Goal: Task Accomplishment & Management: Complete application form

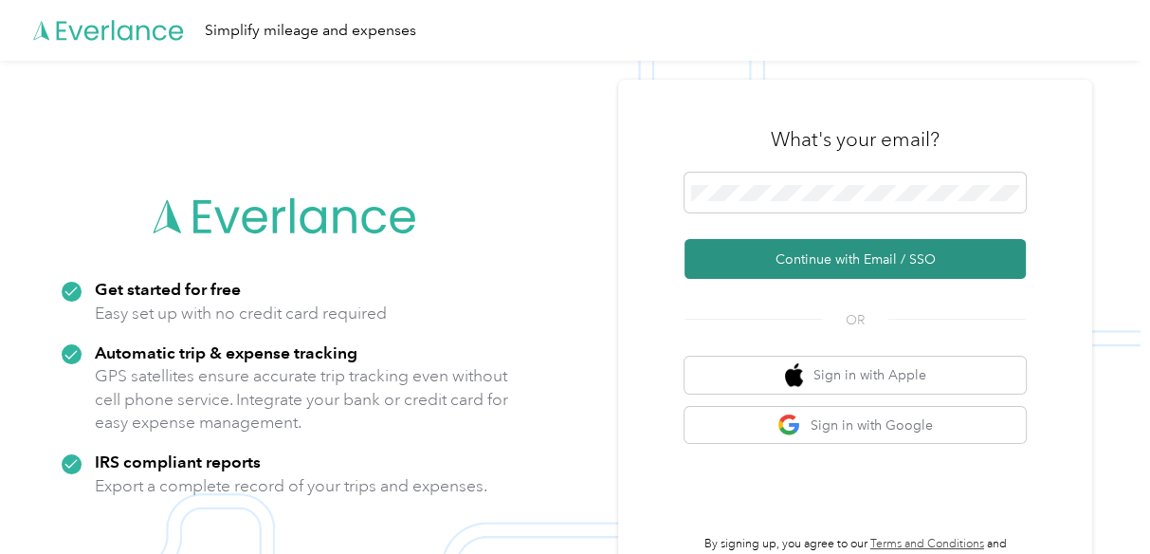
click at [814, 258] on button "Continue with Email / SSO" at bounding box center [855, 259] width 341 height 40
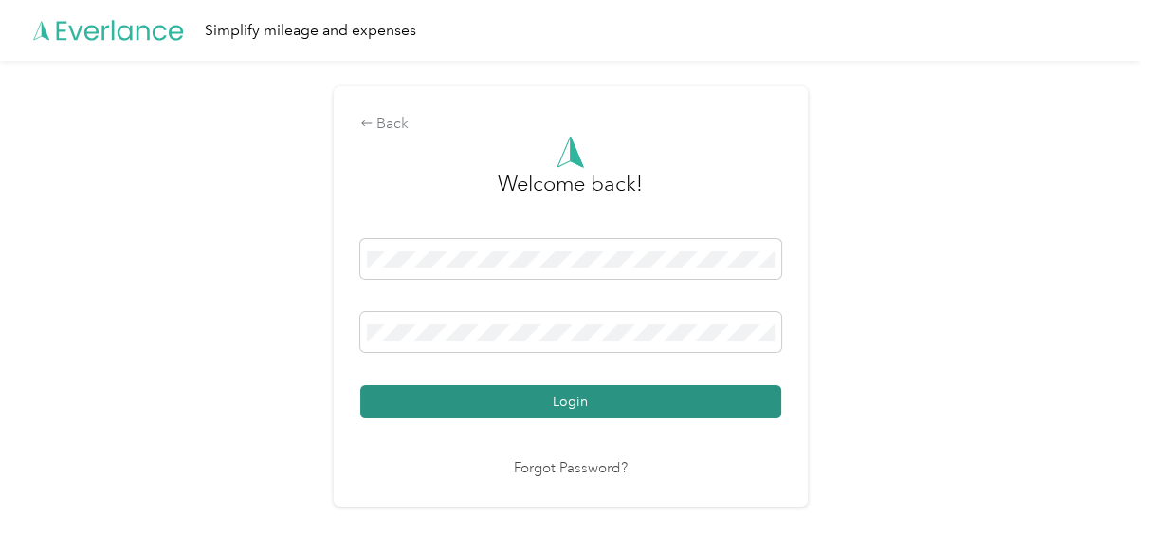
click at [576, 396] on button "Login" at bounding box center [570, 401] width 421 height 33
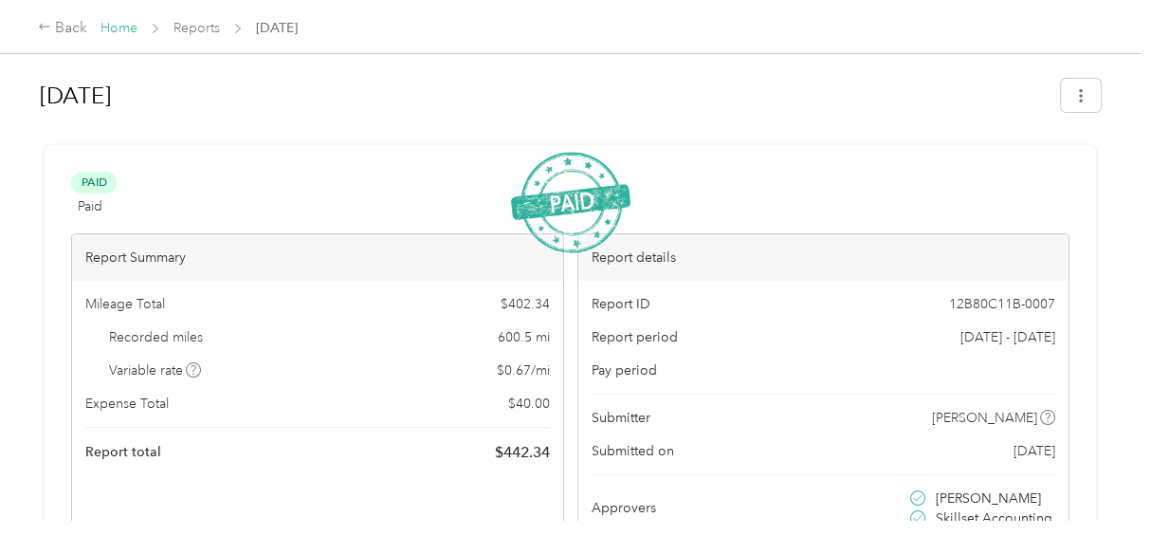
click at [115, 25] on link "Home" at bounding box center [119, 28] width 37 height 16
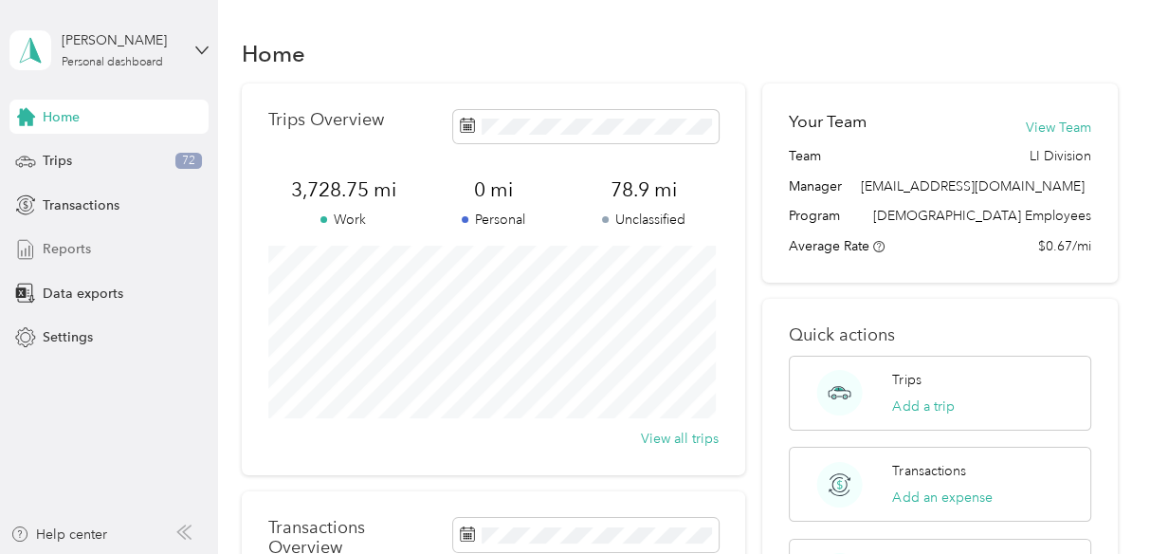
click at [77, 251] on span "Reports" at bounding box center [67, 249] width 48 height 20
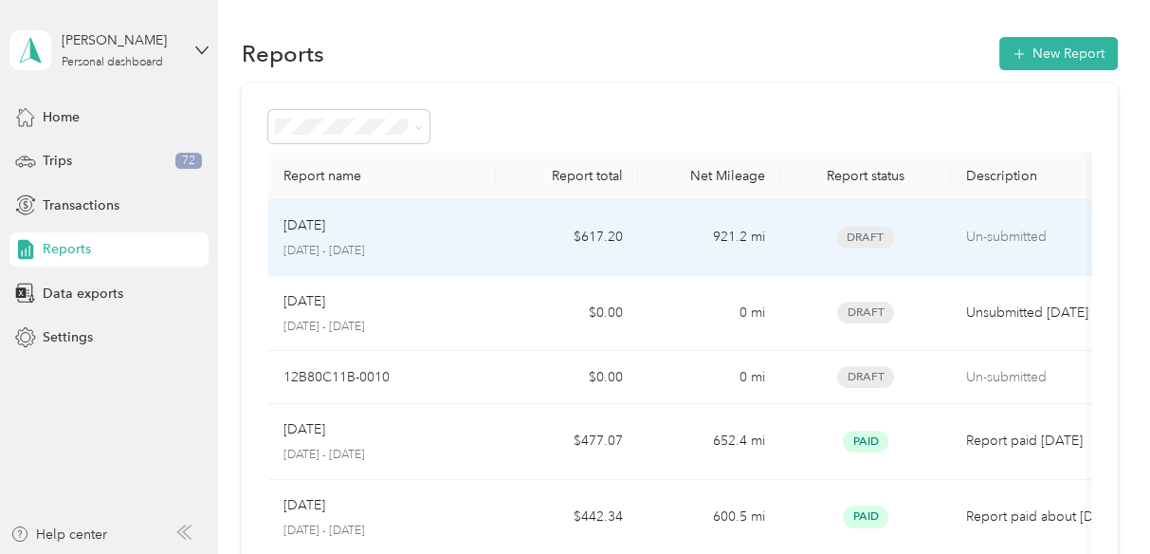
click at [463, 232] on div "[DATE]" at bounding box center [382, 225] width 197 height 21
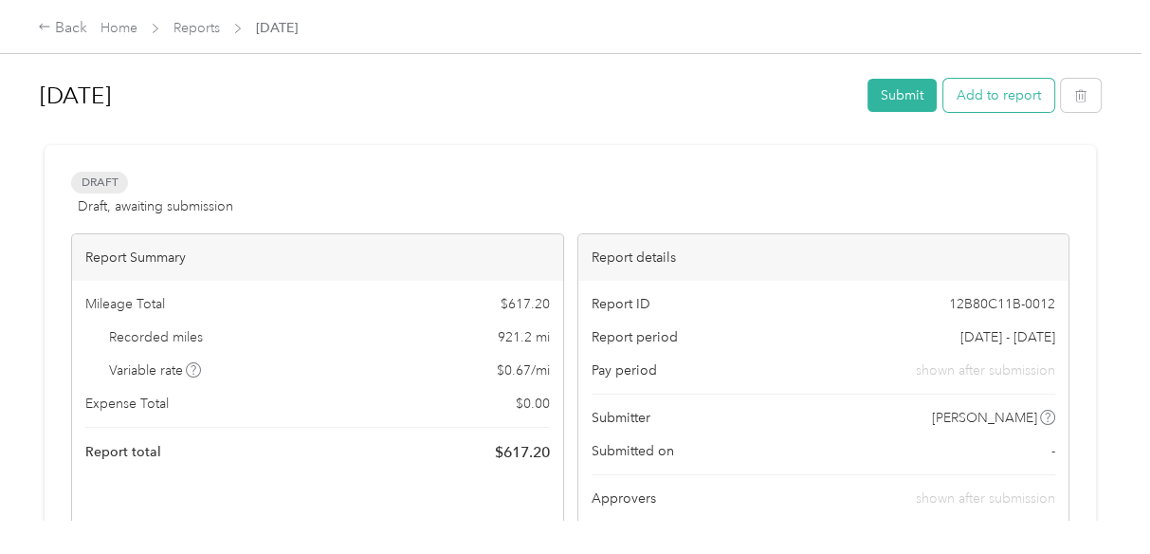
click at [997, 102] on button "Add to report" at bounding box center [998, 95] width 111 height 33
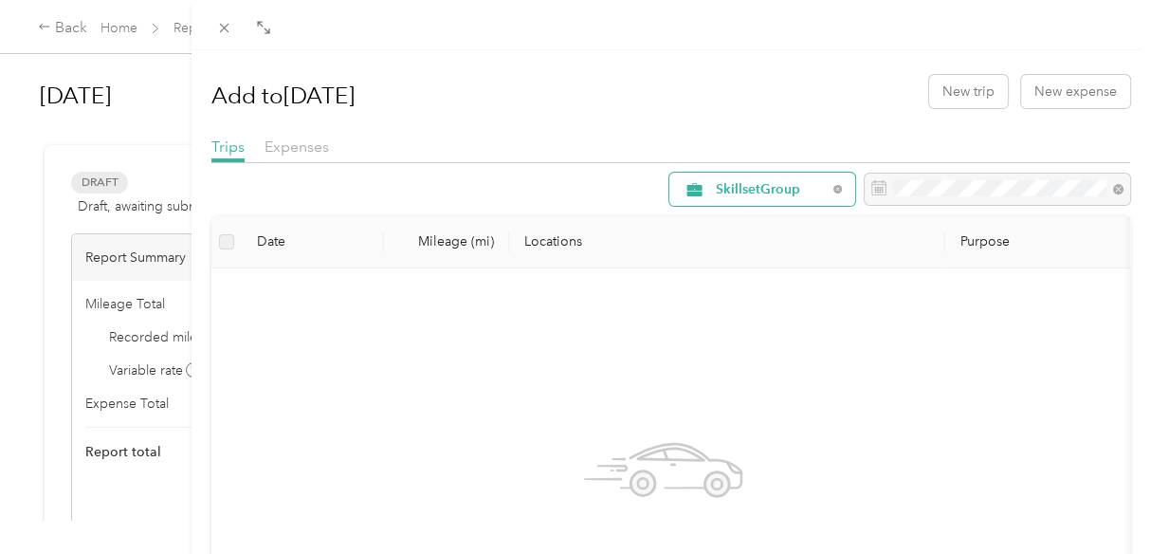
click at [723, 192] on span "SkillsetGroup" at bounding box center [771, 189] width 111 height 13
click at [1012, 326] on div "No work trips found in this report period." at bounding box center [664, 509] width 874 height 451
click at [1064, 93] on button "New expense" at bounding box center [1075, 91] width 109 height 33
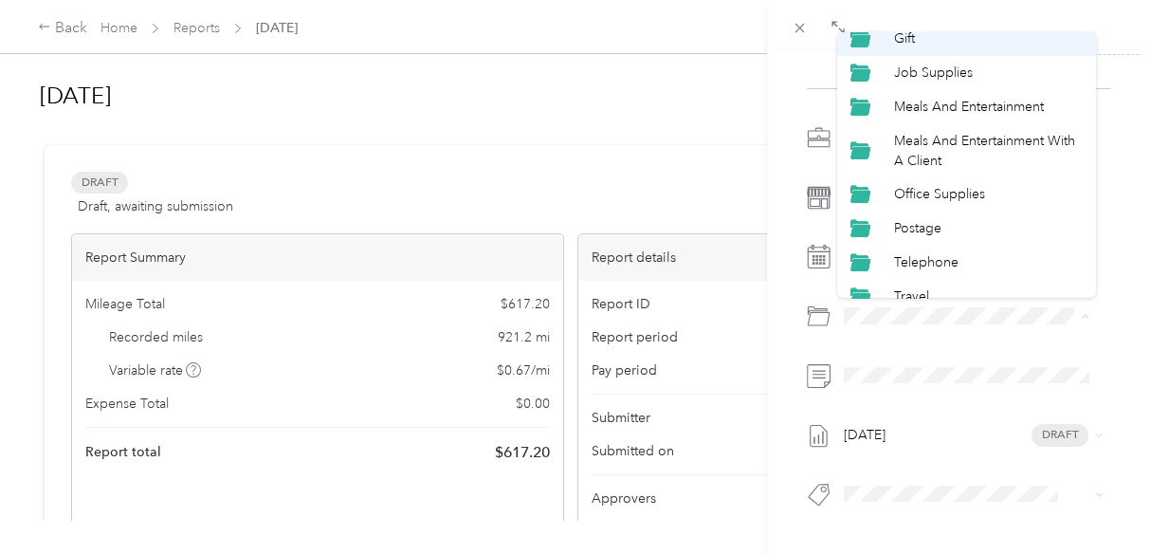
scroll to position [236, 0]
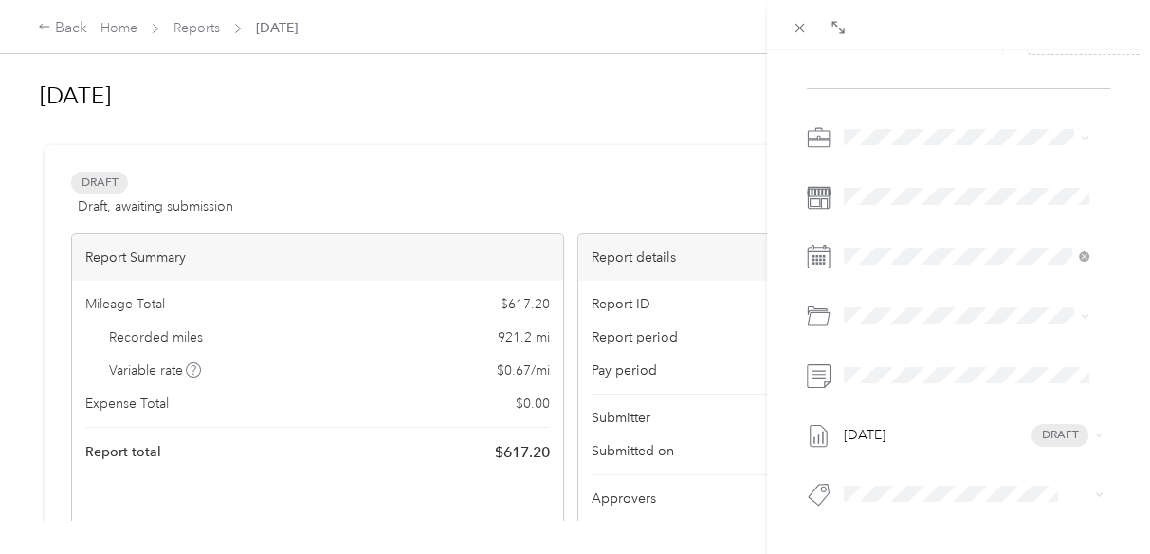
click at [943, 253] on li "Telephone" at bounding box center [967, 247] width 260 height 34
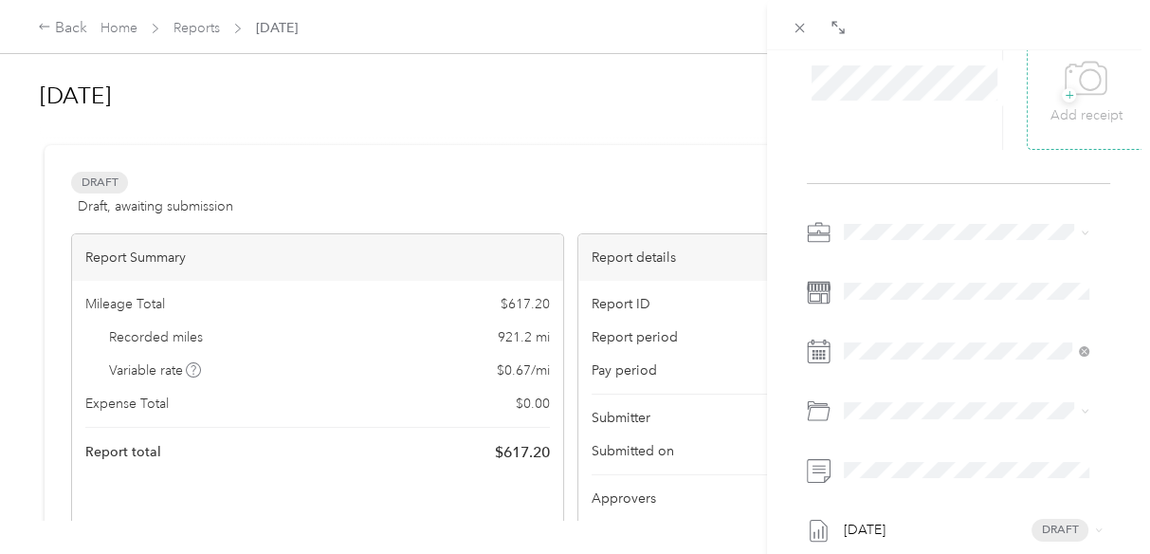
scroll to position [0, 0]
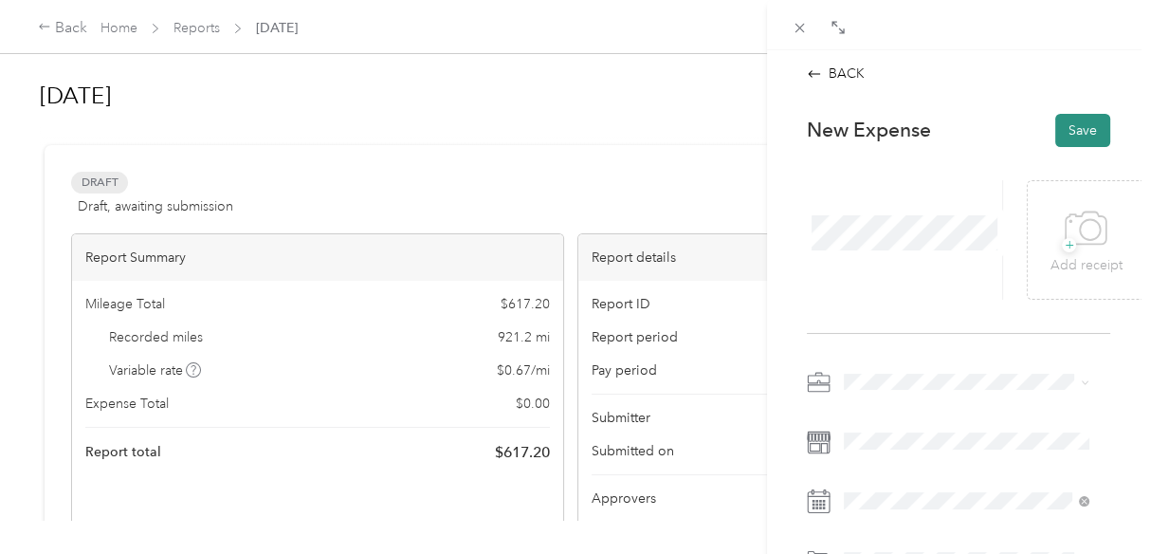
click at [1059, 133] on button "Save" at bounding box center [1082, 130] width 55 height 33
click at [753, 452] on div "BACK This expense cannot be edited because it is either under review, approved,…" at bounding box center [575, 277] width 1150 height 554
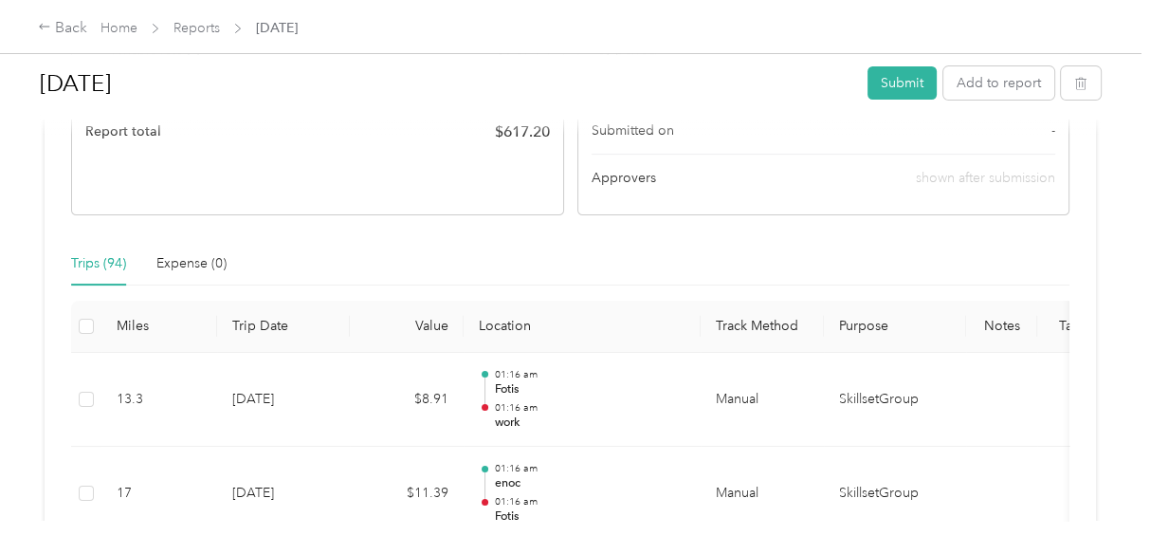
scroll to position [379, 0]
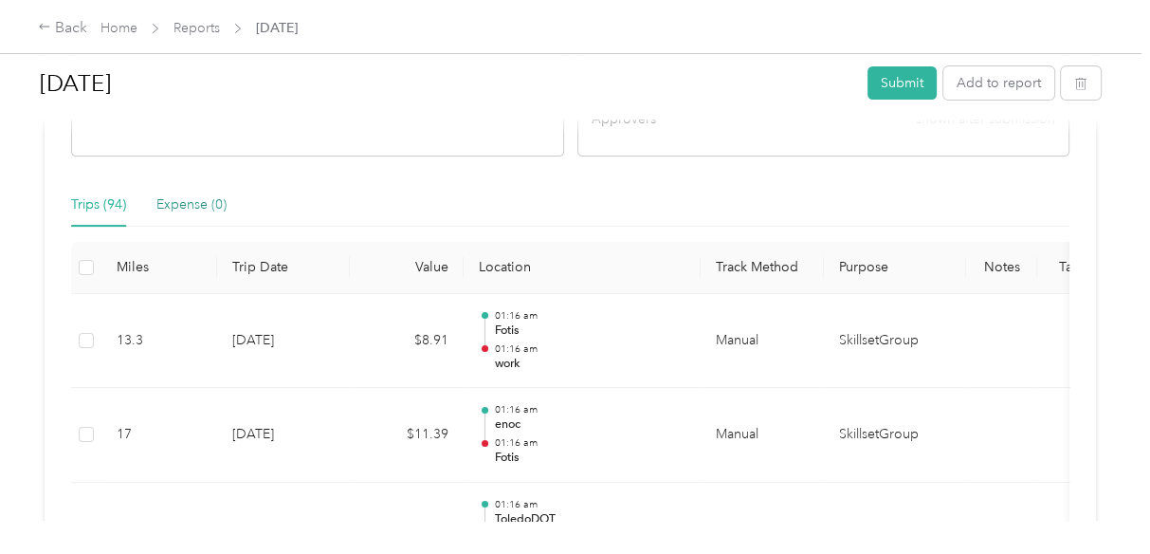
click at [191, 202] on div "Expense (0)" at bounding box center [191, 204] width 70 height 21
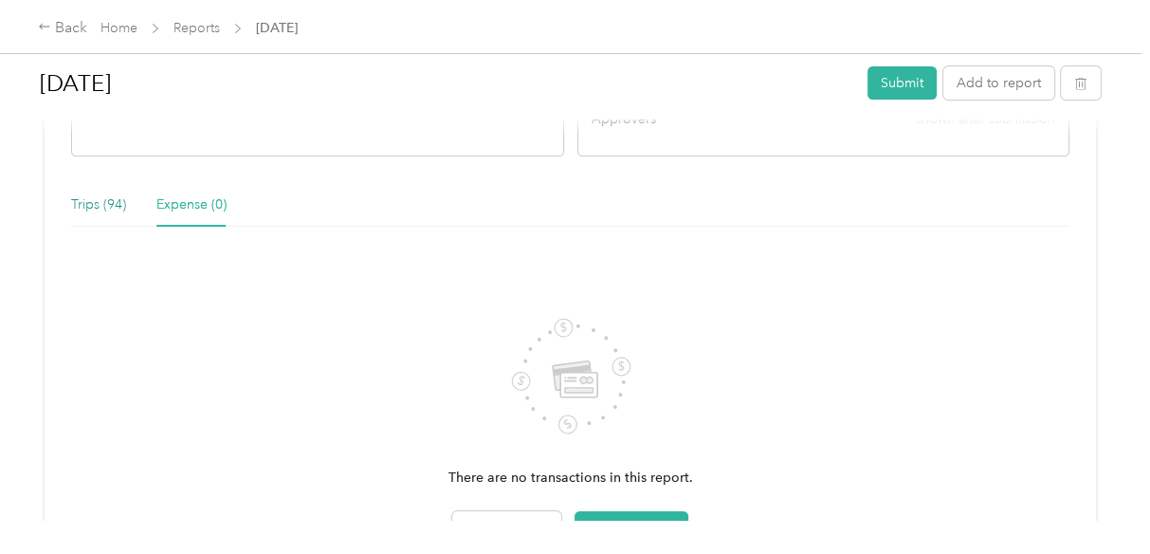
click at [94, 204] on div "Trips (94)" at bounding box center [98, 204] width 55 height 21
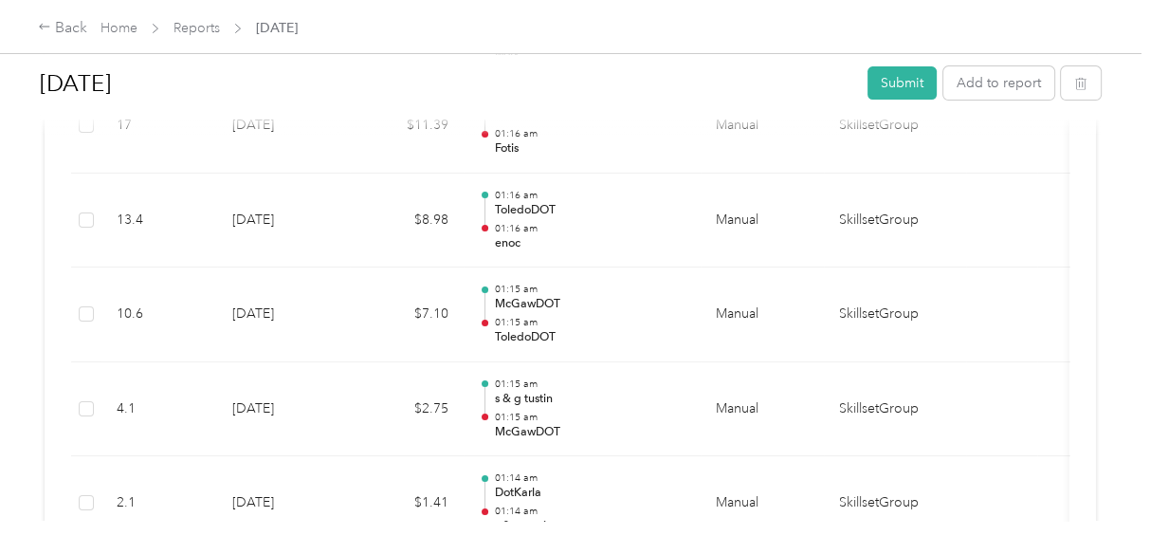
scroll to position [0, 0]
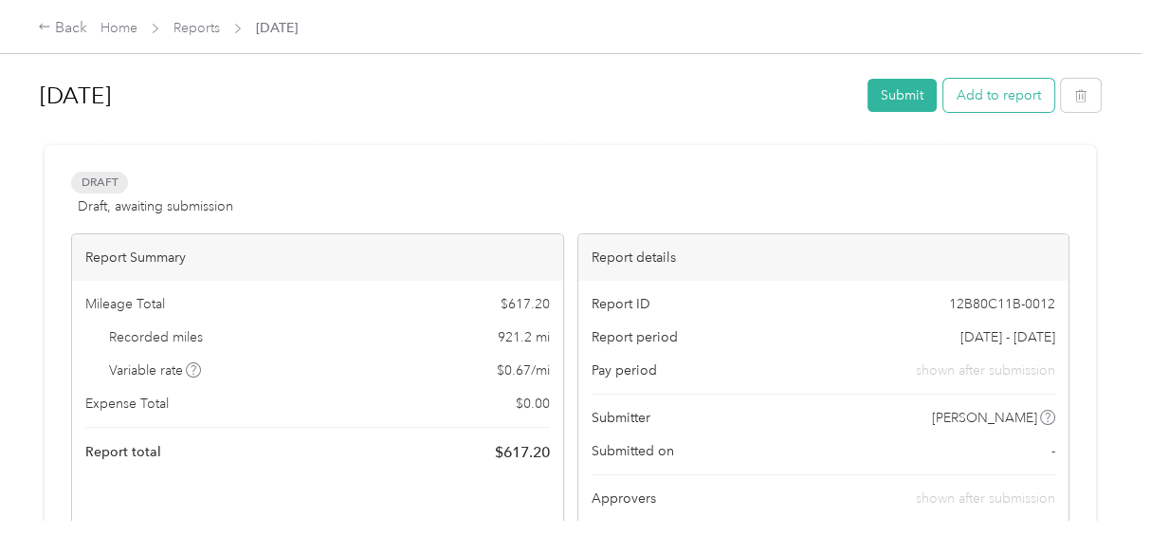
click at [1005, 96] on button "Add to report" at bounding box center [998, 95] width 111 height 33
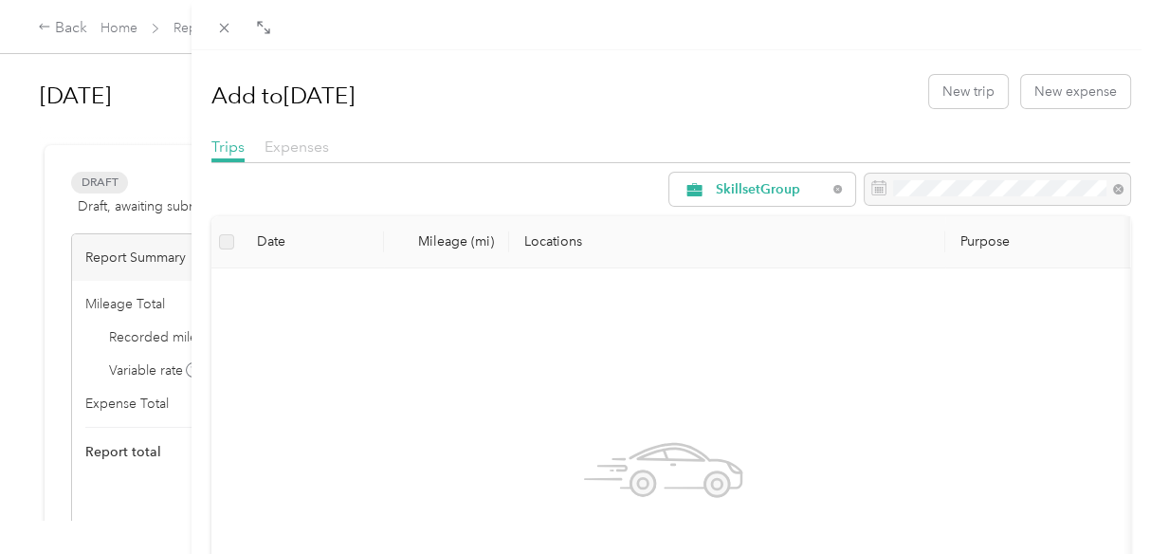
click at [276, 142] on span "Expenses" at bounding box center [297, 146] width 64 height 18
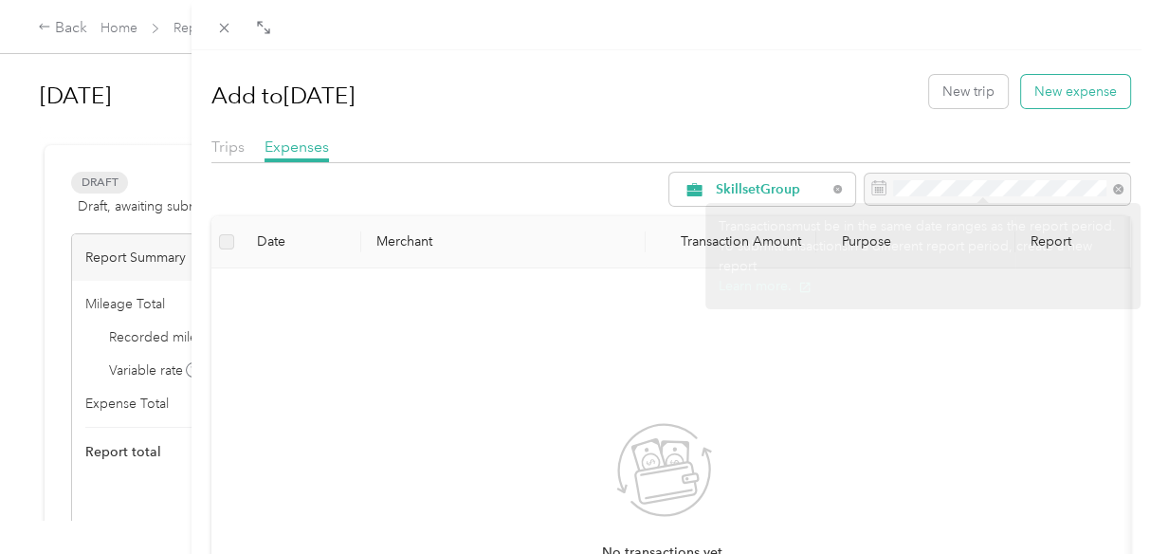
click at [1053, 85] on button "New expense" at bounding box center [1075, 91] width 109 height 33
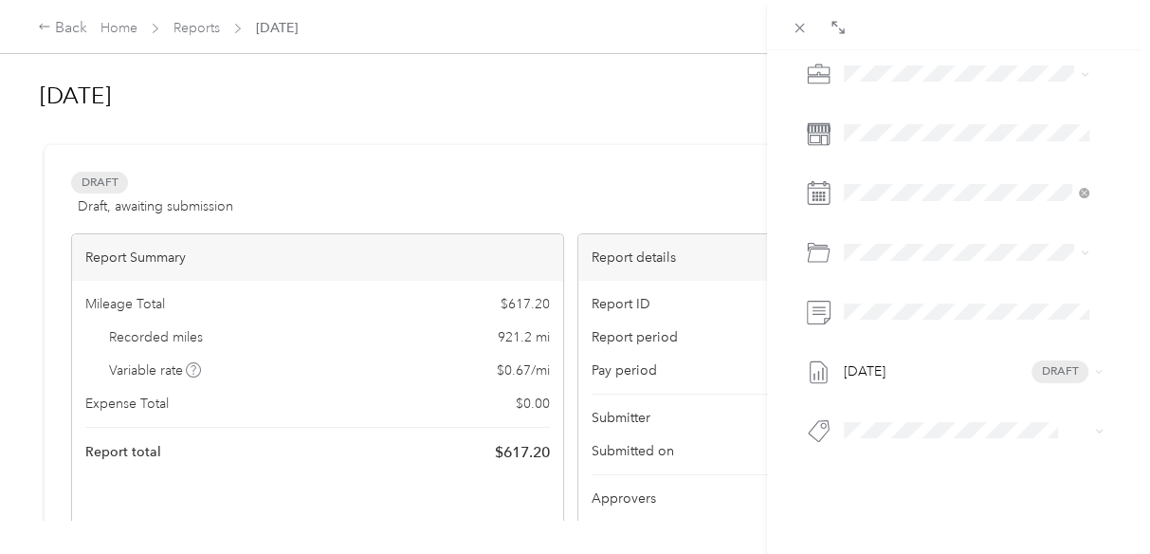
scroll to position [339, 0]
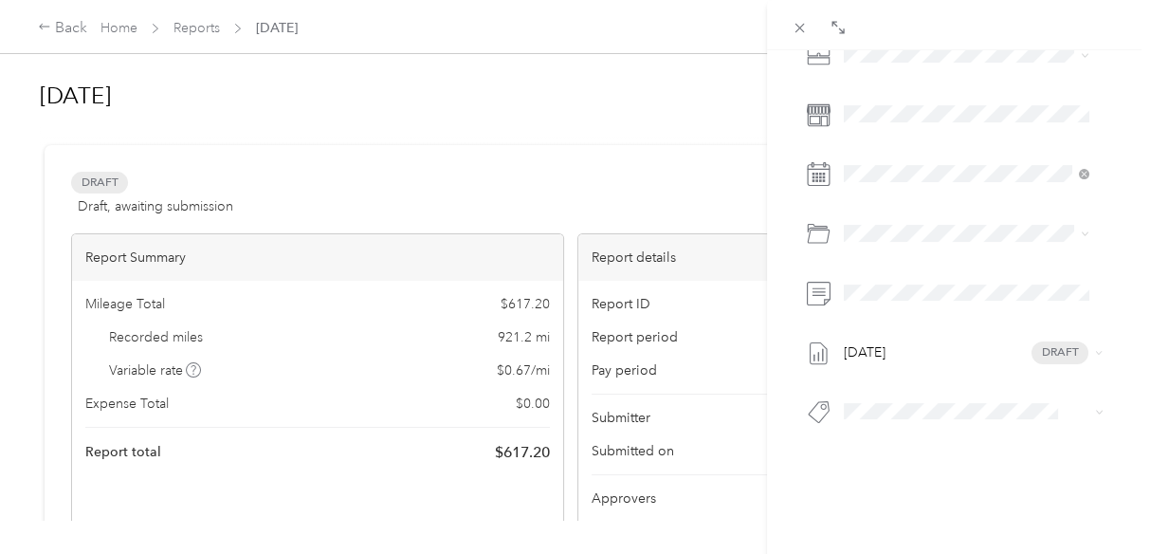
click at [130, 25] on div "BACK This expense cannot be edited because it is either under review, approved,…" at bounding box center [575, 277] width 1150 height 554
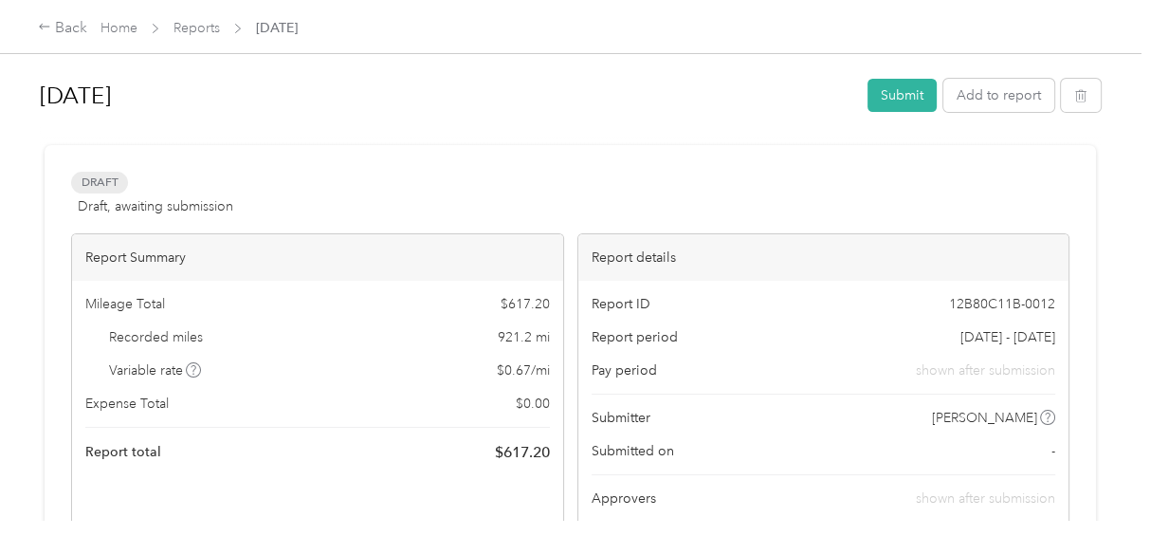
click at [122, 29] on div at bounding box center [575, 277] width 1150 height 554
click at [195, 26] on link "Reports" at bounding box center [197, 28] width 46 height 16
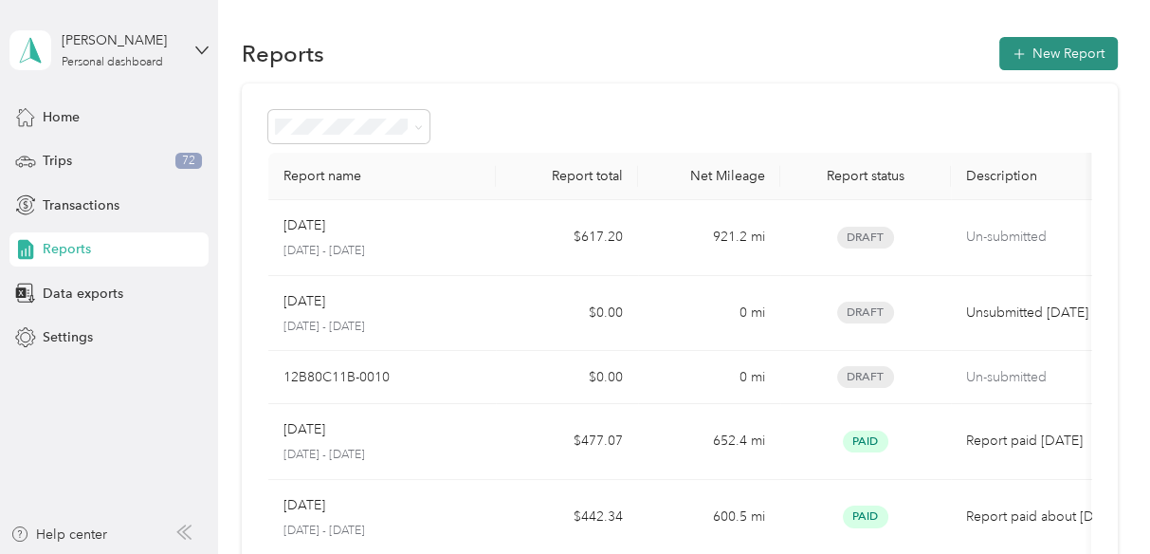
click at [1056, 49] on button "New Report" at bounding box center [1058, 53] width 119 height 33
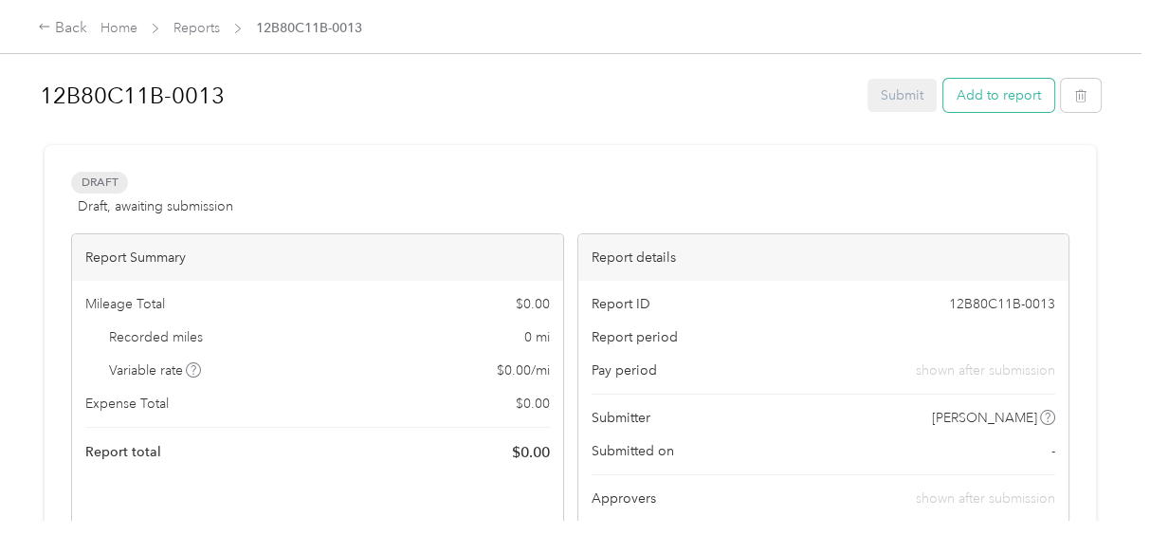
click at [980, 95] on button "Add to report" at bounding box center [998, 95] width 111 height 33
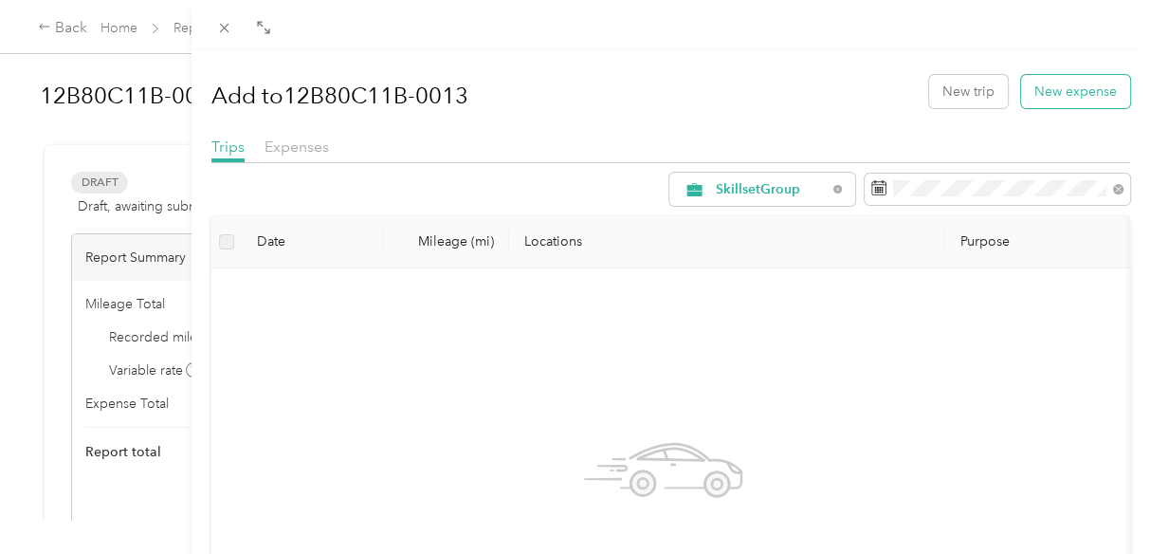
click at [1066, 84] on button "New expense" at bounding box center [1075, 91] width 109 height 33
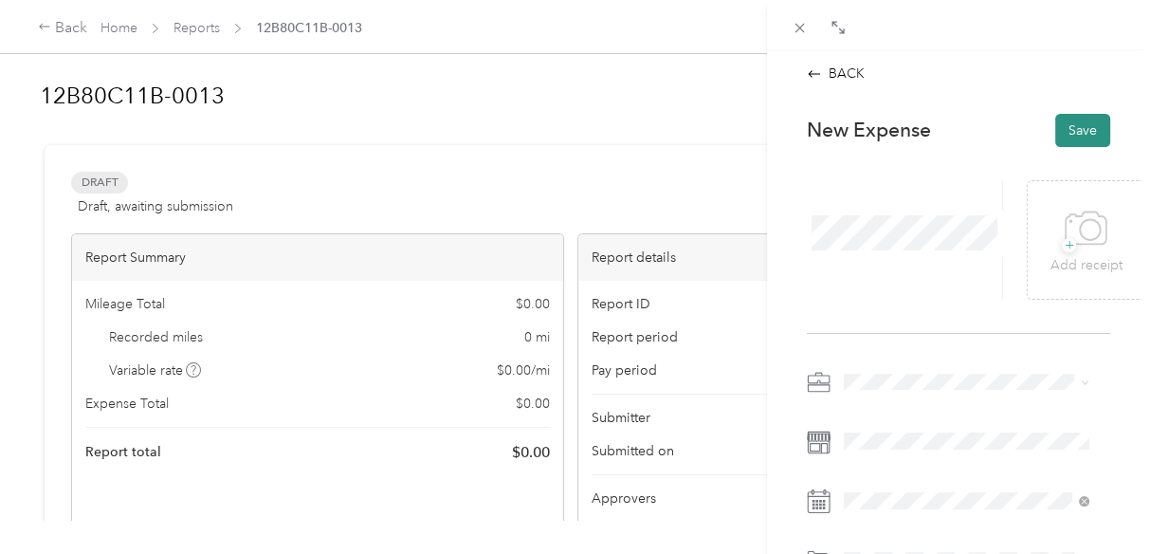
click at [1091, 133] on button "Save" at bounding box center [1082, 130] width 55 height 33
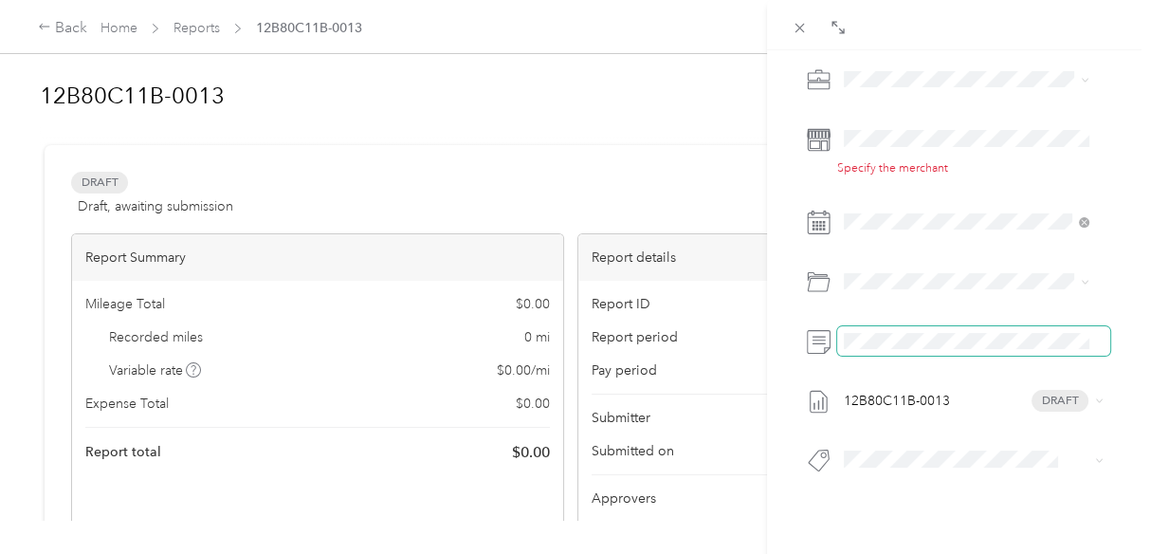
scroll to position [363, 0]
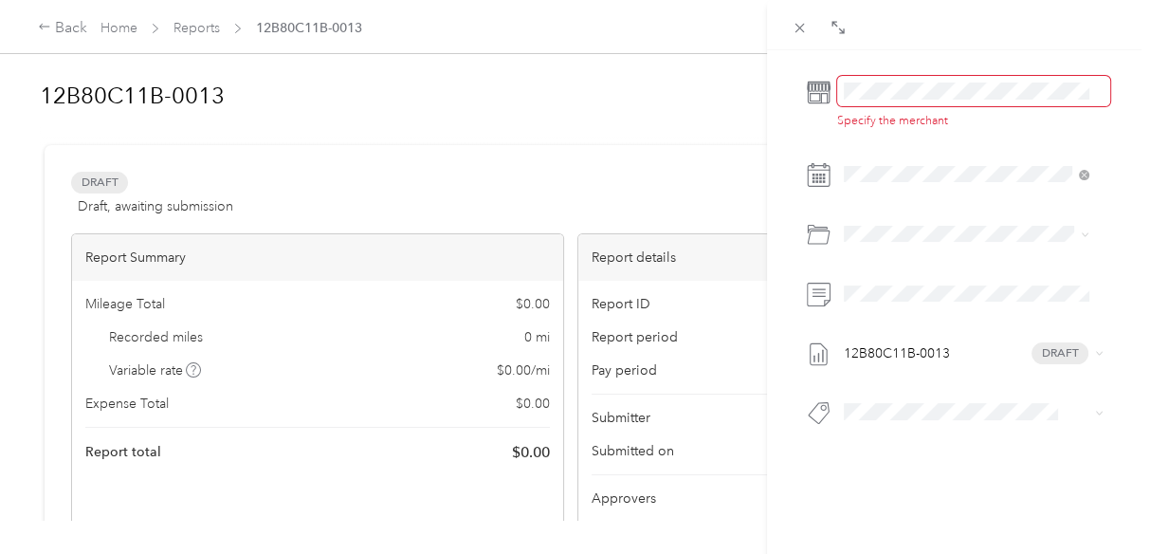
click at [865, 88] on span at bounding box center [973, 90] width 273 height 29
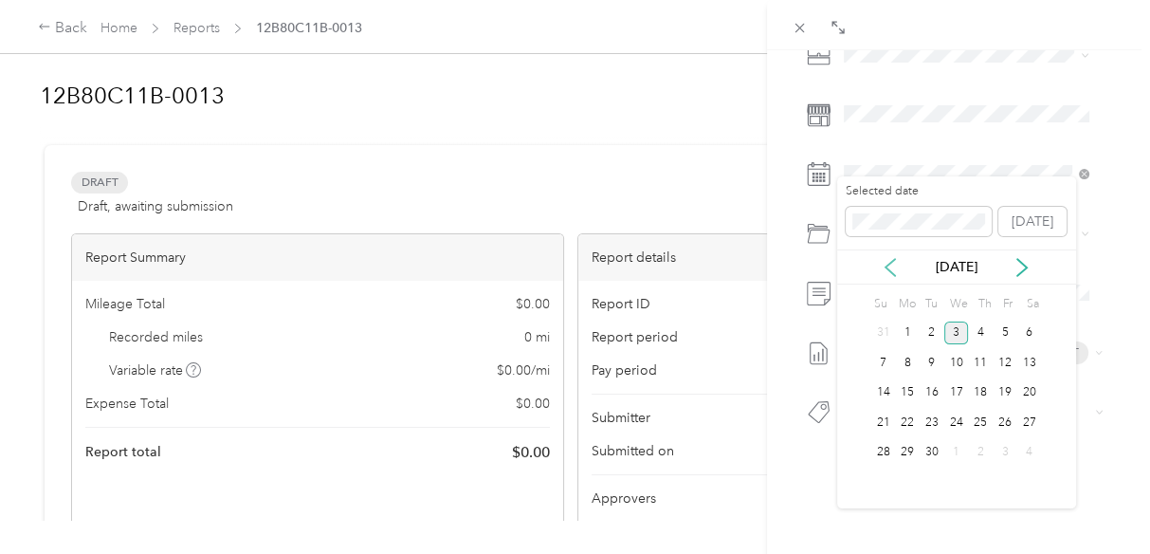
click at [882, 264] on icon at bounding box center [890, 267] width 19 height 19
click at [1007, 333] on div "1" at bounding box center [1005, 333] width 25 height 24
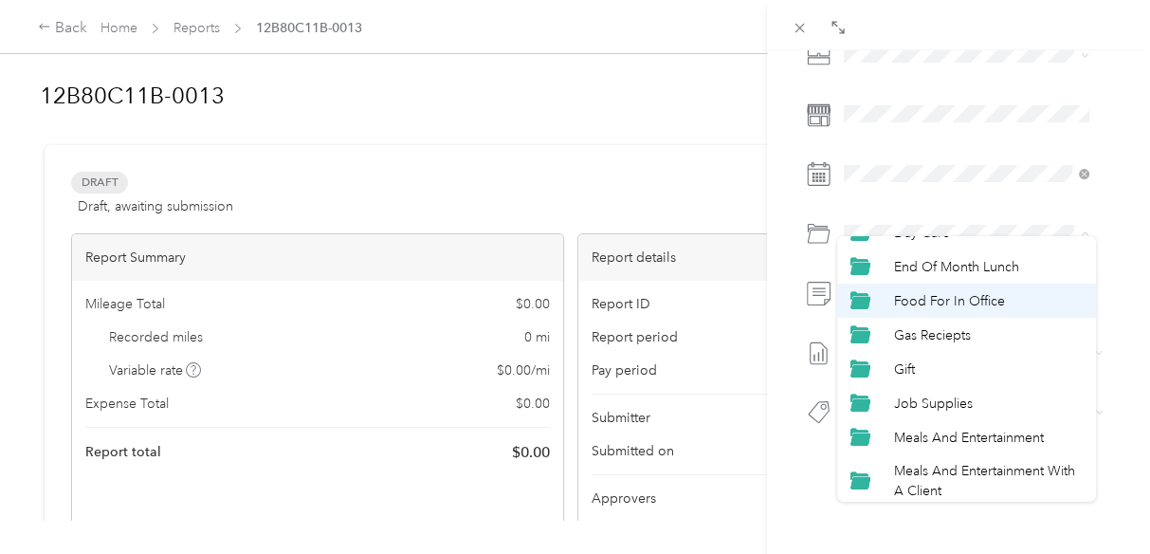
scroll to position [236, 0]
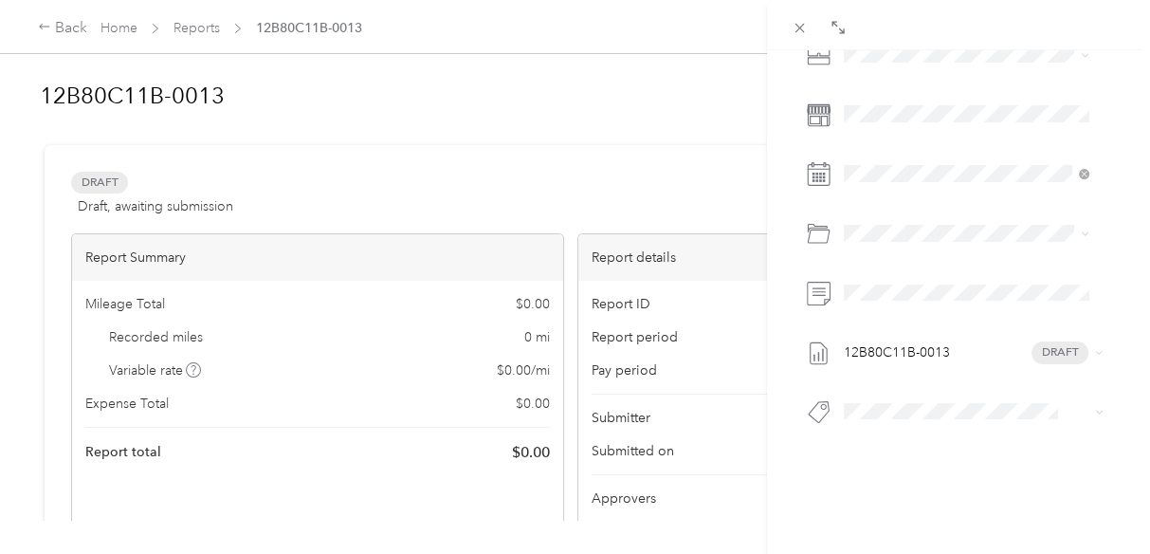
click at [915, 449] on span "Telephone" at bounding box center [926, 448] width 64 height 16
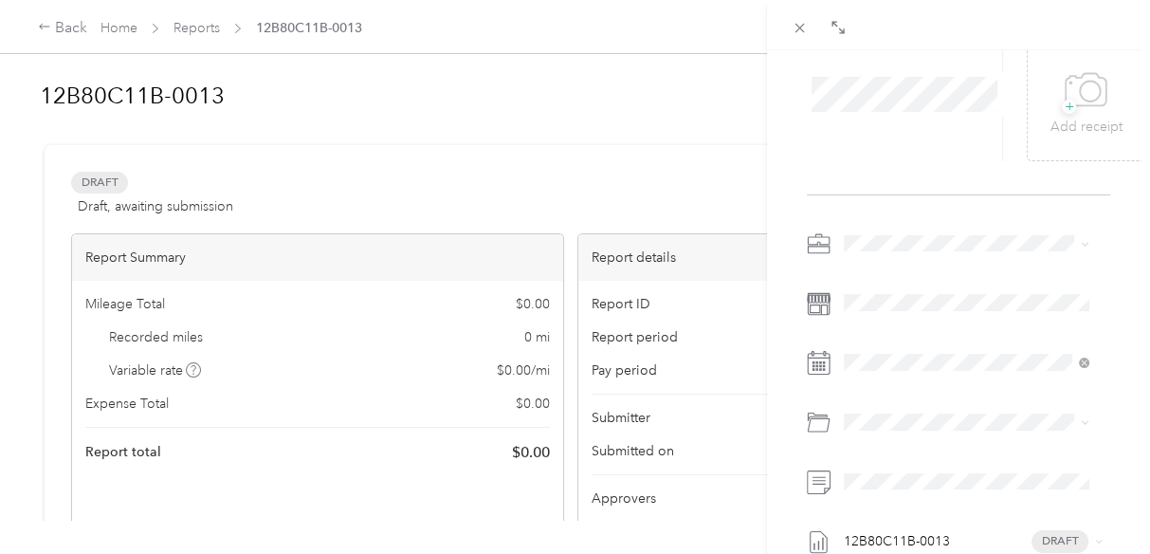
scroll to position [0, 0]
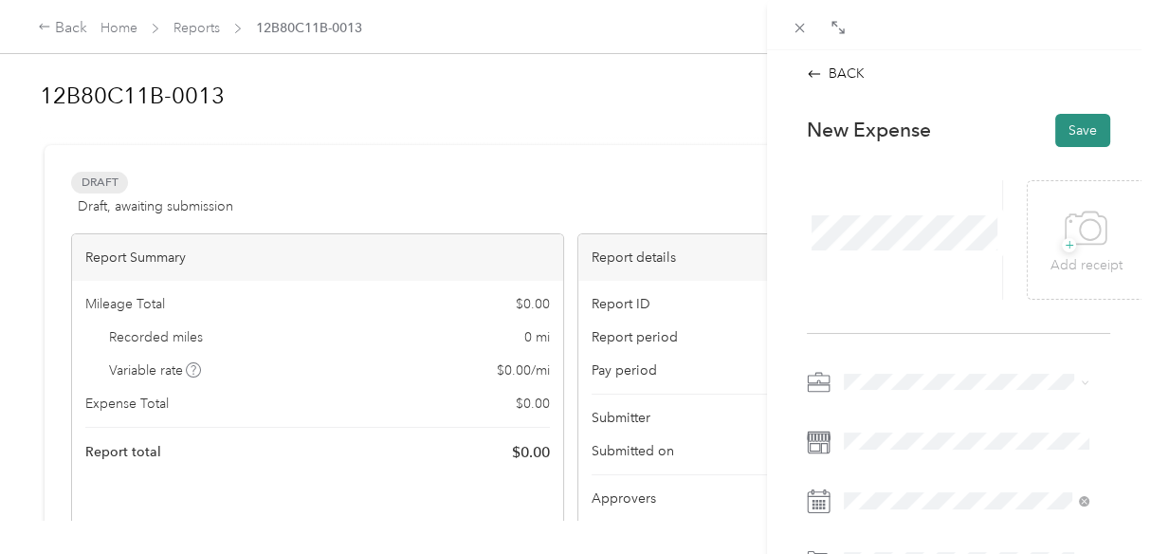
click at [1066, 132] on button "Save" at bounding box center [1082, 130] width 55 height 33
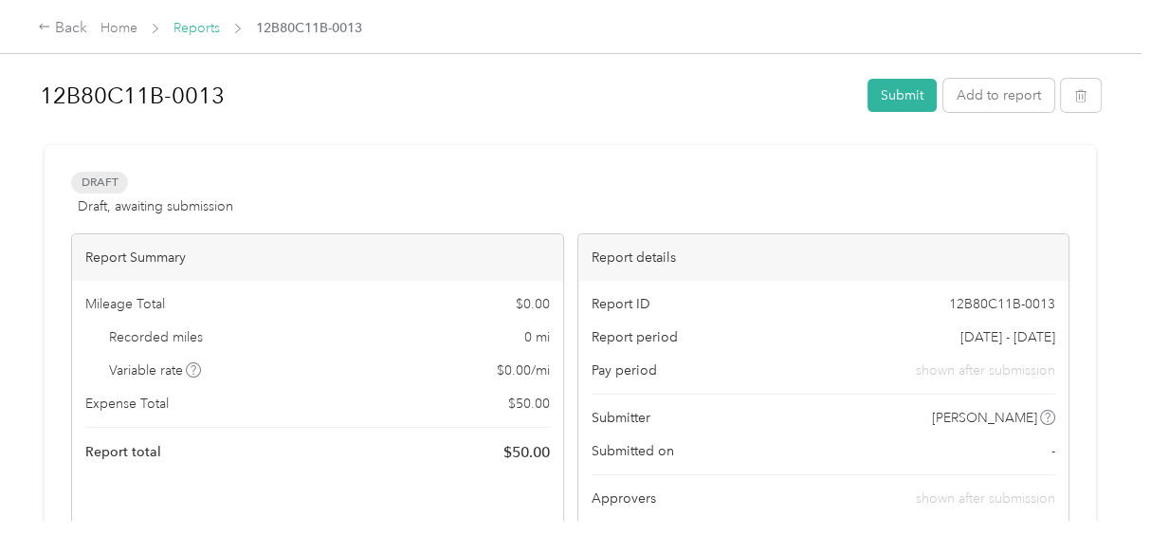
click at [186, 30] on link "Reports" at bounding box center [197, 28] width 46 height 16
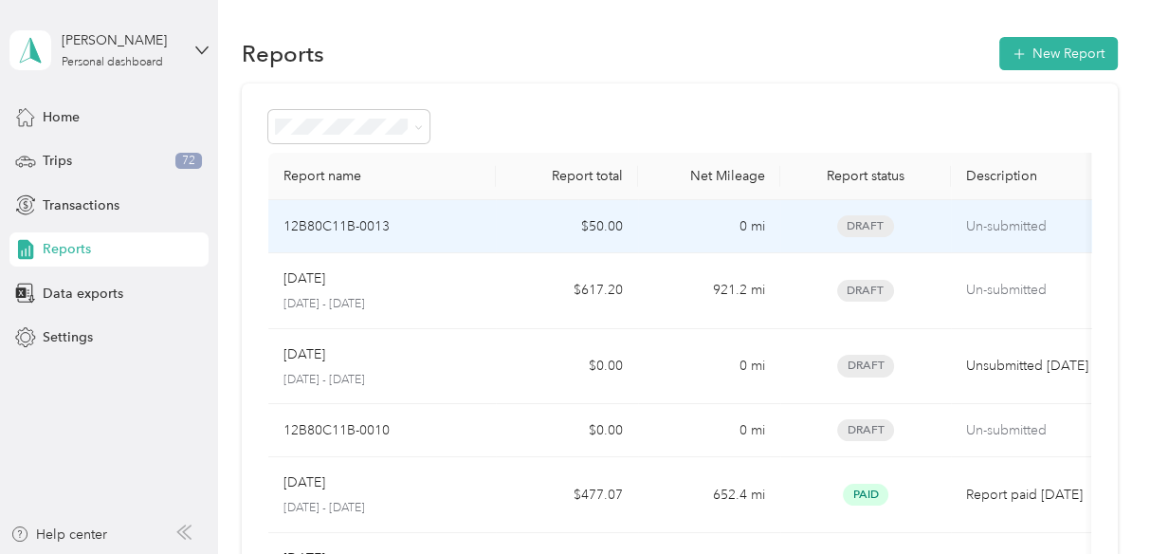
click at [449, 231] on div "12B80C11B-0013" at bounding box center [382, 226] width 197 height 21
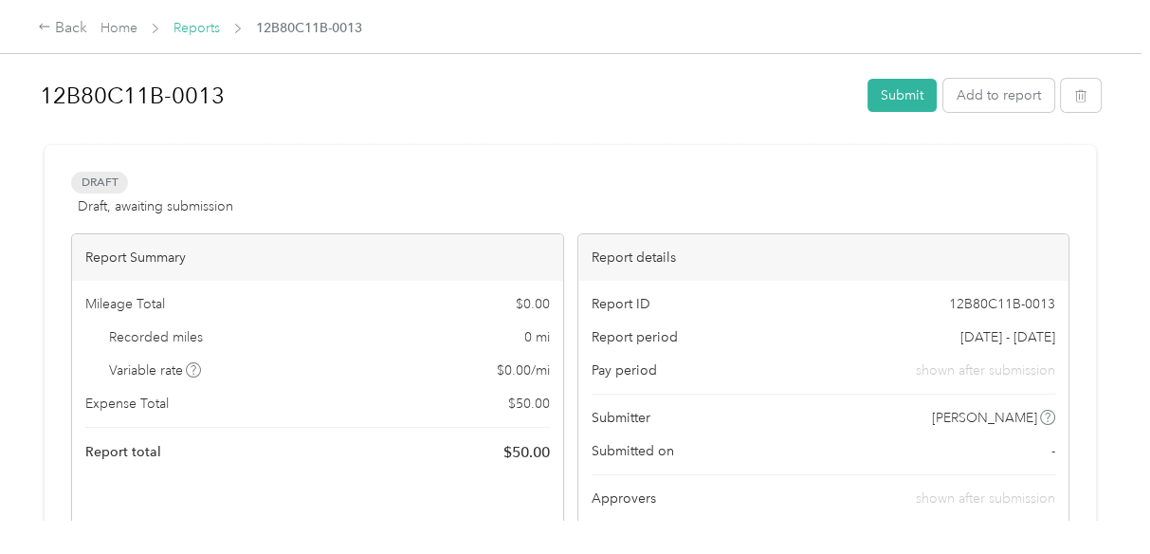
click at [195, 28] on link "Reports" at bounding box center [197, 28] width 46 height 16
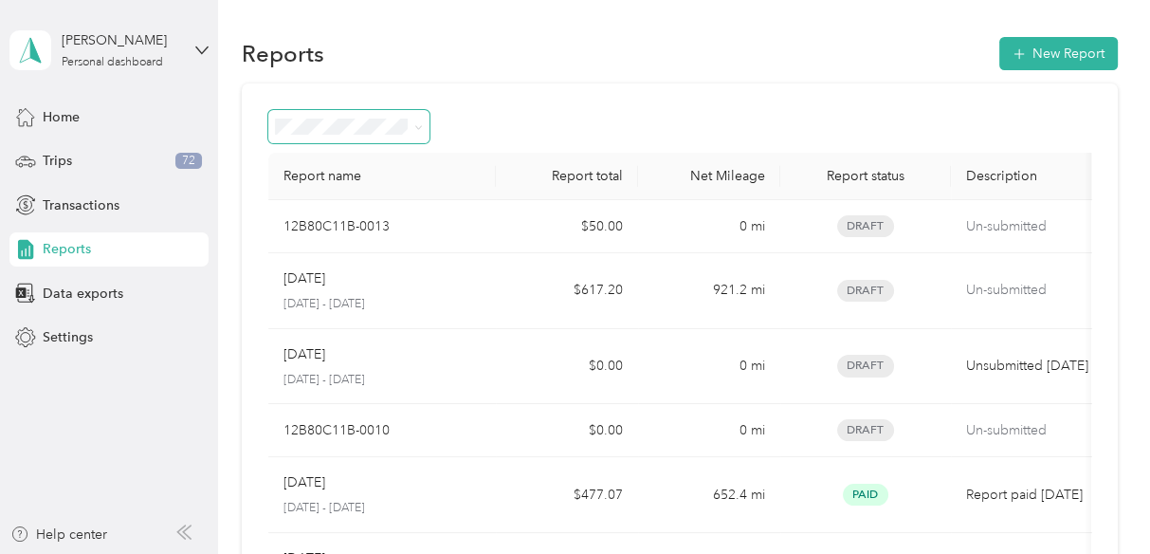
click at [415, 129] on icon at bounding box center [418, 127] width 9 height 9
click at [321, 200] on ol "All Reports Draft Needs approval Needs payment Approved Rejected Paid" at bounding box center [348, 252] width 161 height 232
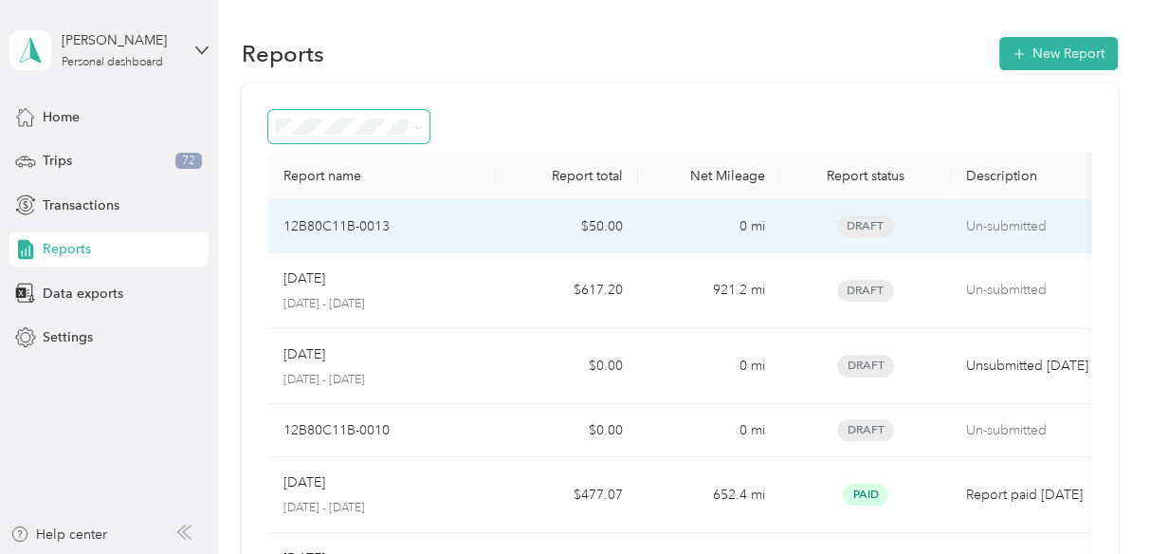
click at [453, 222] on div "12B80C11B-0013" at bounding box center [382, 226] width 197 height 21
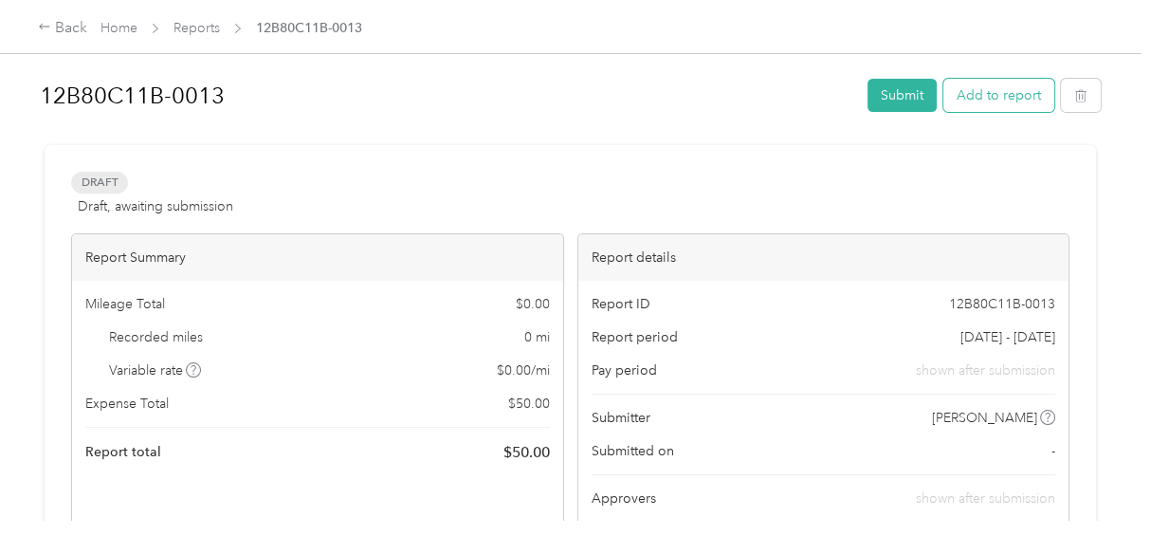
click at [983, 103] on button "Add to report" at bounding box center [998, 95] width 111 height 33
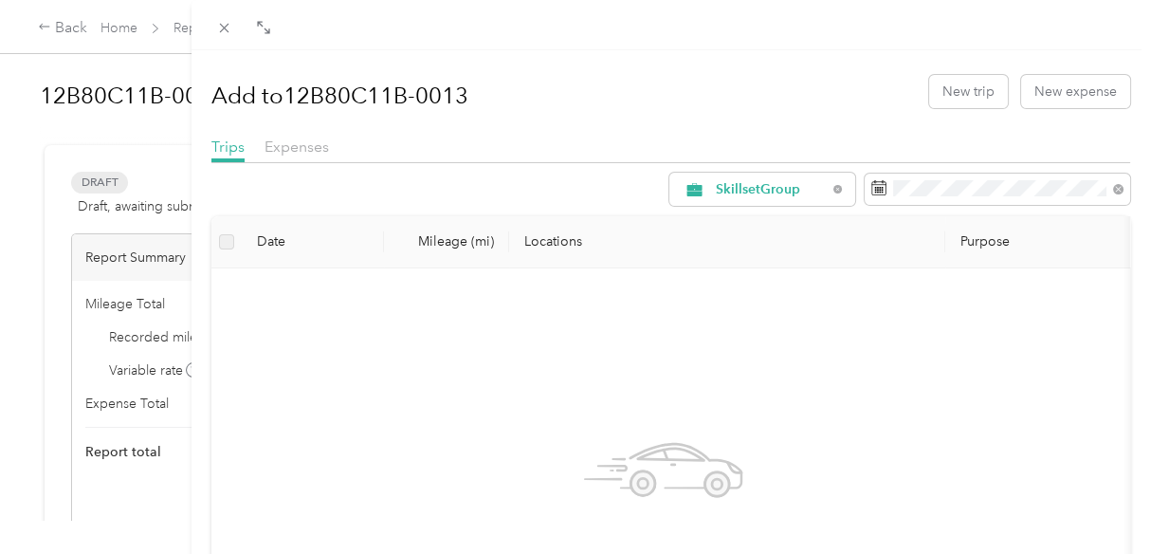
click at [124, 29] on div "Add to 12B80C11B-0013 New trip New expense Trips Expenses SkillsetGroup Date Mi…" at bounding box center [575, 277] width 1150 height 554
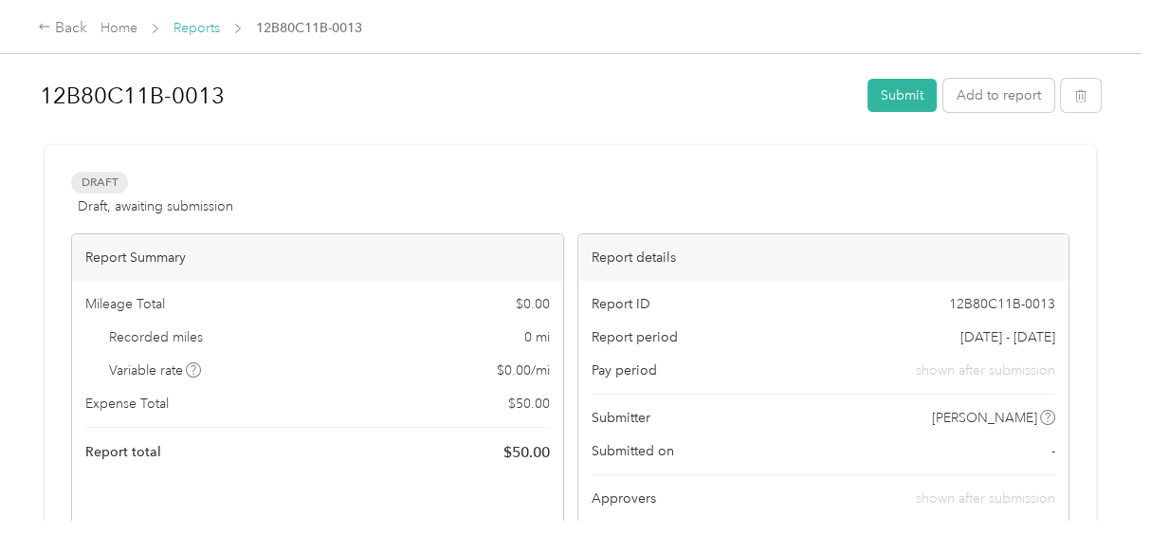
click at [189, 30] on link "Reports" at bounding box center [197, 28] width 46 height 16
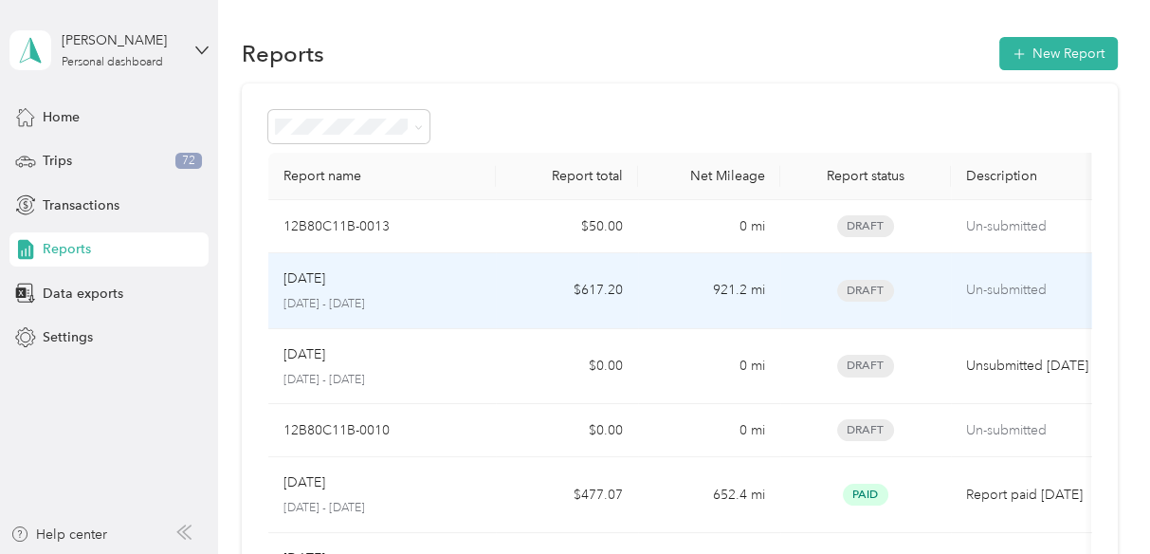
click at [420, 290] on div "Aug [DATE] - [DATE]" at bounding box center [382, 290] width 197 height 45
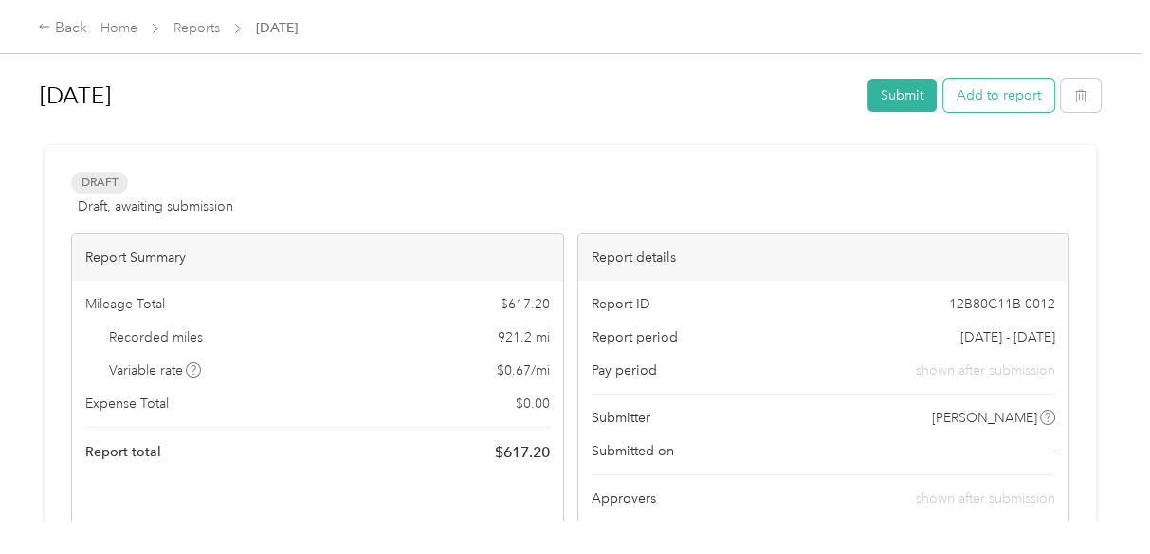
click at [994, 101] on button "Add to report" at bounding box center [998, 95] width 111 height 33
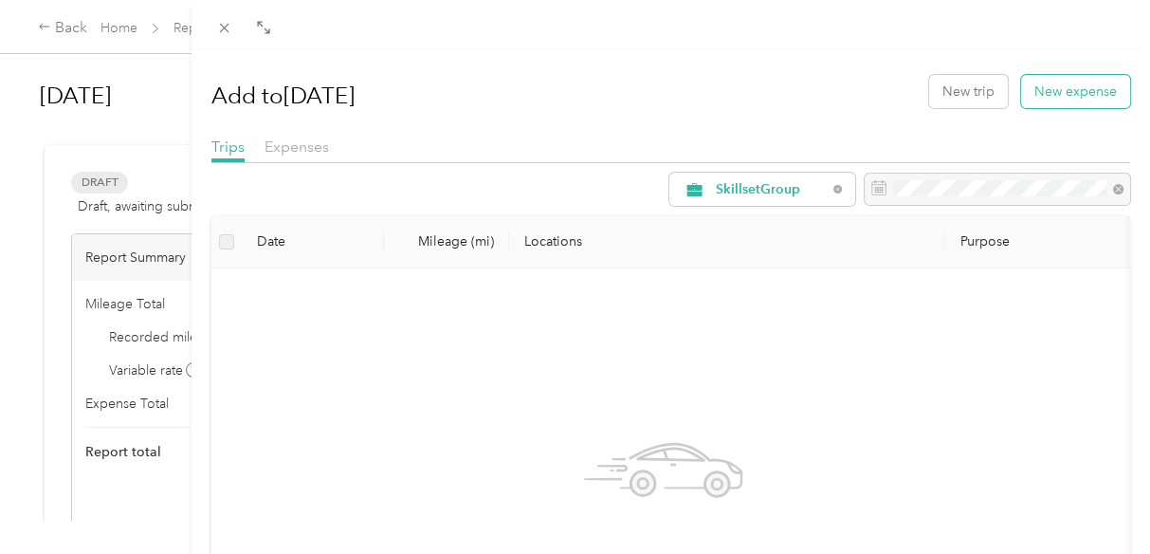
click at [1047, 88] on button "New expense" at bounding box center [1075, 91] width 109 height 33
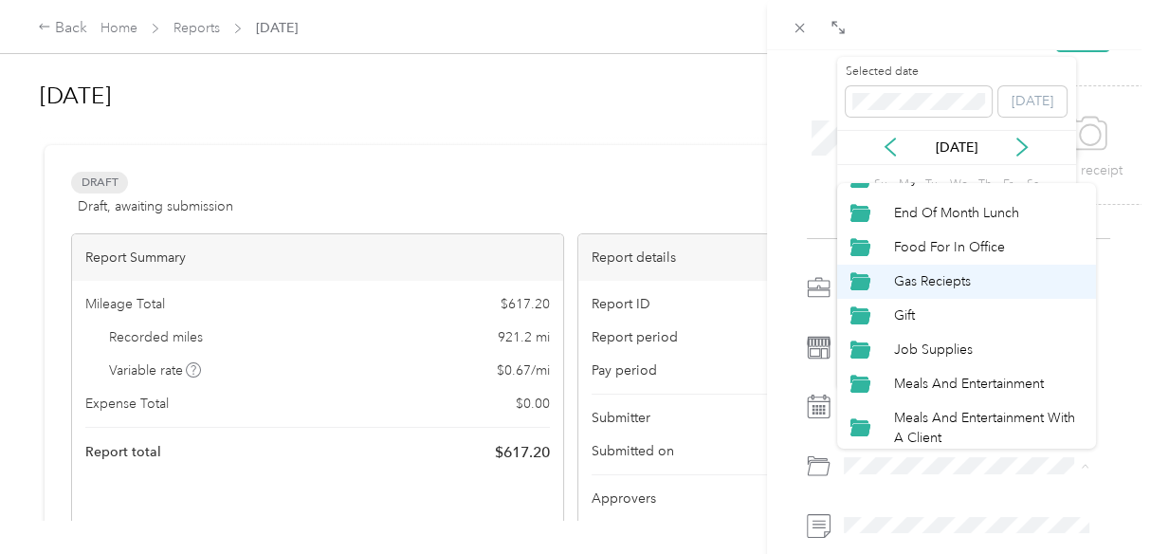
scroll to position [236, 0]
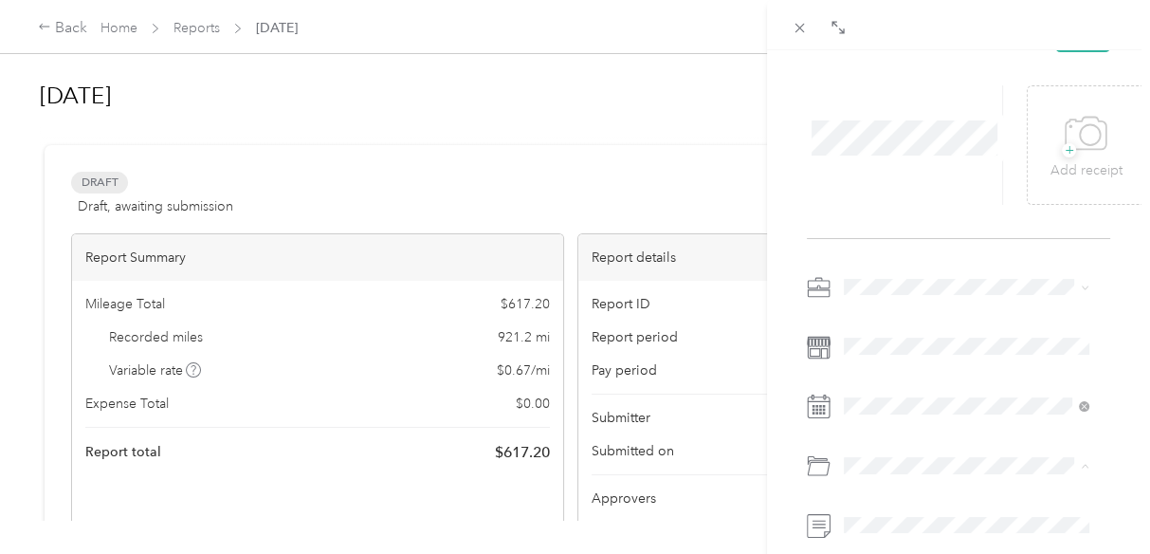
click at [908, 404] on li "Telephone" at bounding box center [967, 398] width 260 height 34
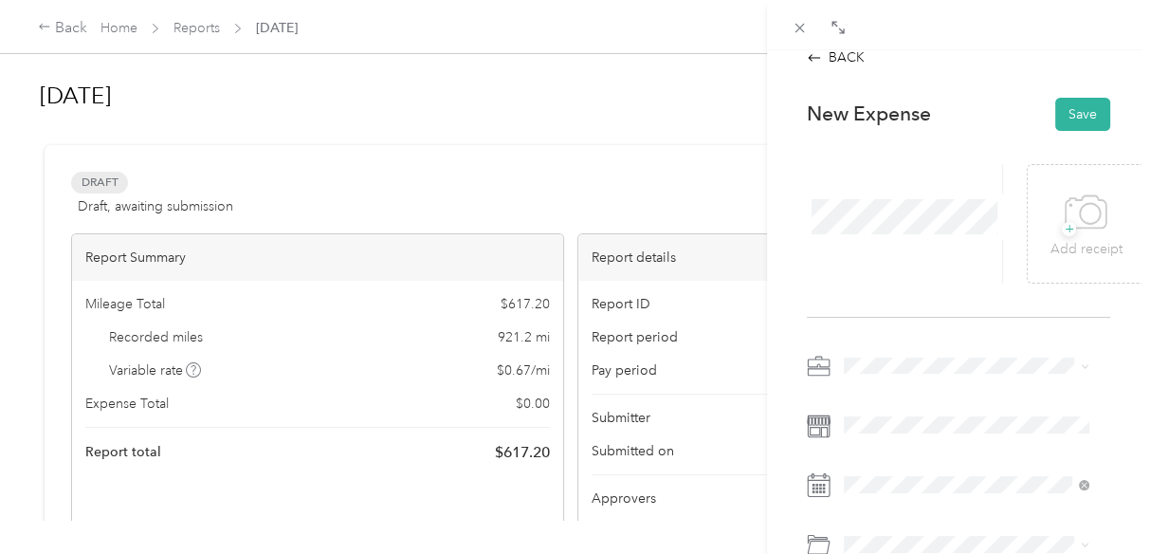
scroll to position [0, 0]
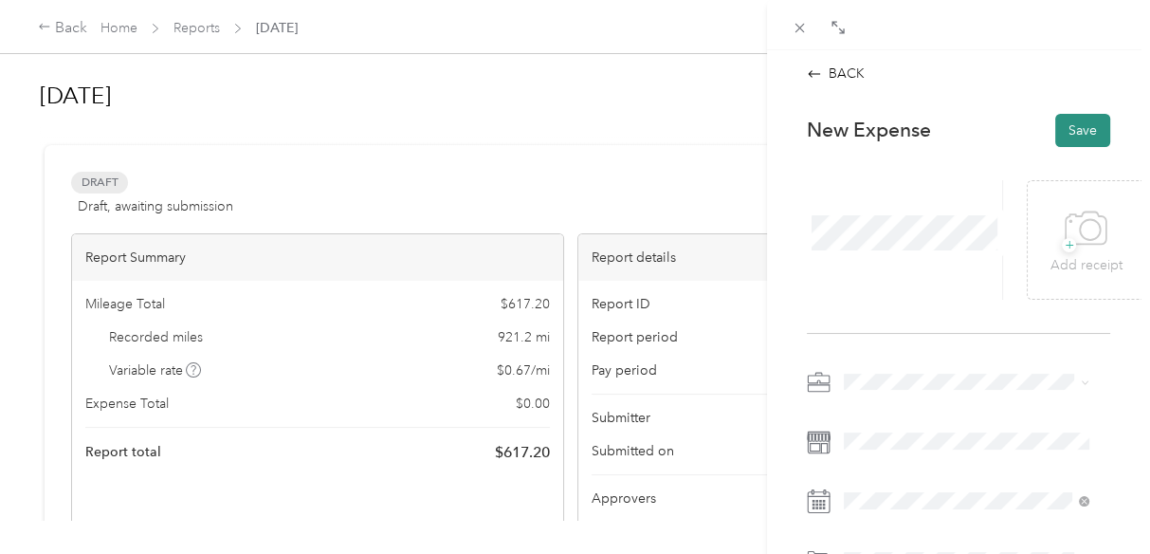
click at [1066, 129] on button "Save" at bounding box center [1082, 130] width 55 height 33
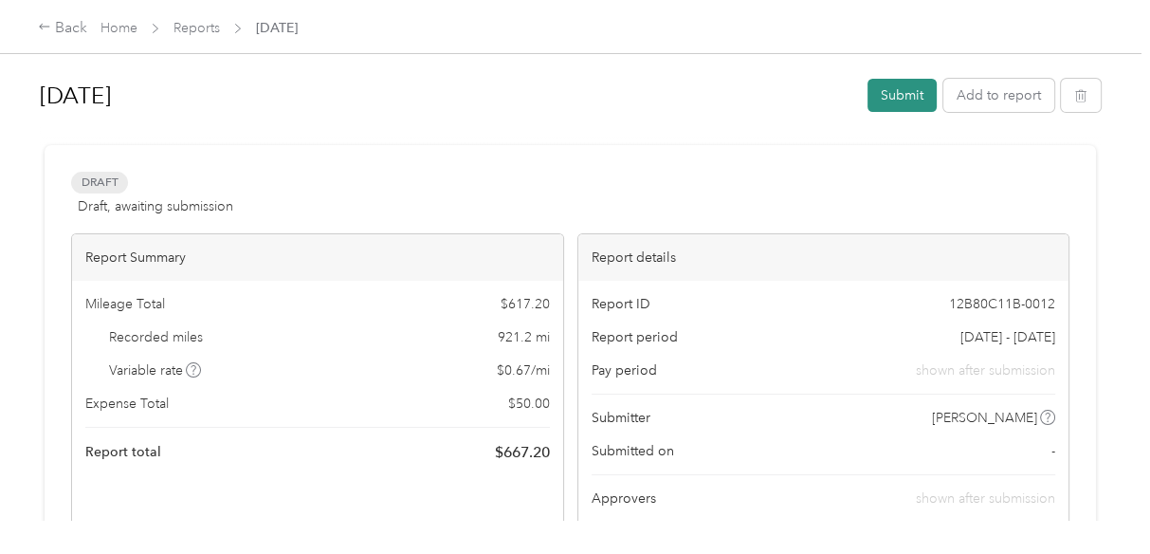
click at [898, 92] on button "Submit" at bounding box center [902, 95] width 69 height 33
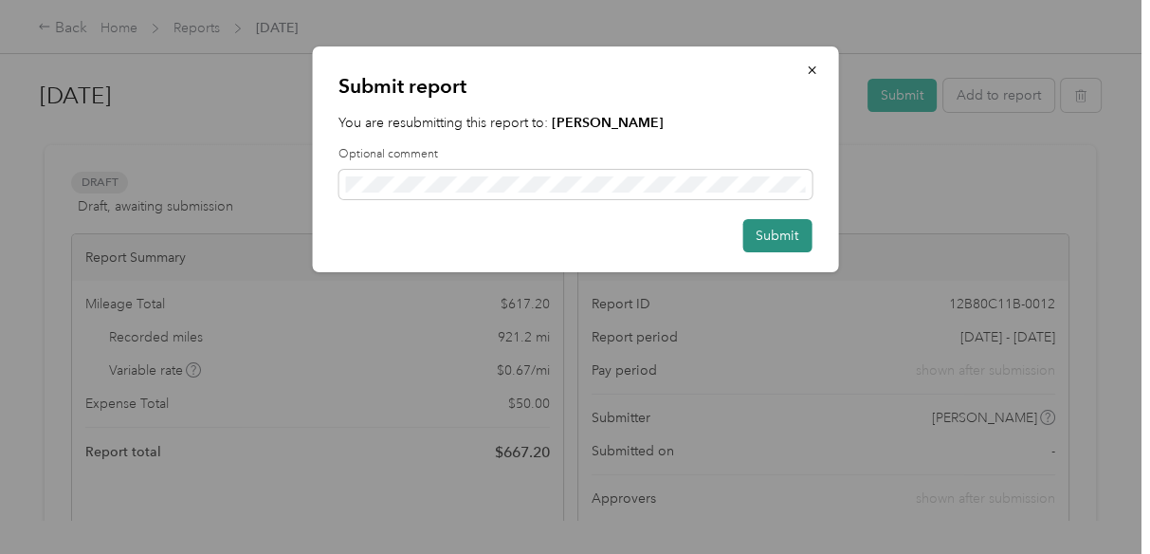
click at [767, 226] on button "Submit" at bounding box center [776, 235] width 69 height 33
